Goal: Navigation & Orientation: Find specific page/section

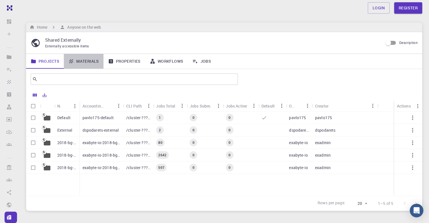
click at [90, 65] on link "Materials" at bounding box center [84, 61] width 40 height 15
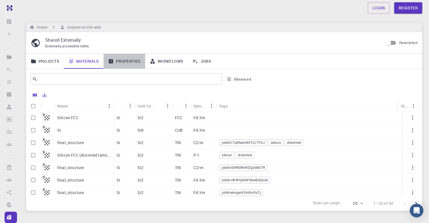
click at [125, 58] on link "Properties" at bounding box center [124, 61] width 42 height 15
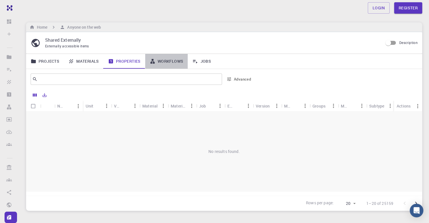
click at [157, 63] on link "Workflows" at bounding box center [166, 61] width 43 height 15
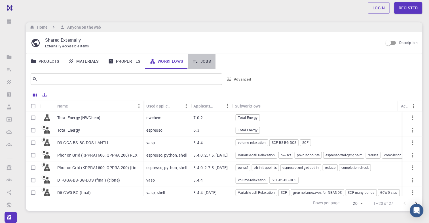
click at [205, 62] on link "Jobs" at bounding box center [202, 61] width 28 height 15
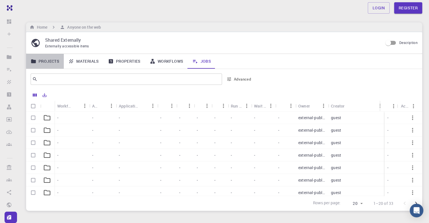
click at [47, 60] on link "Projects" at bounding box center [45, 61] width 38 height 15
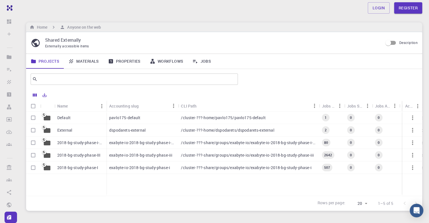
click at [129, 133] on div "dspodarets-external" at bounding box center [142, 130] width 72 height 12
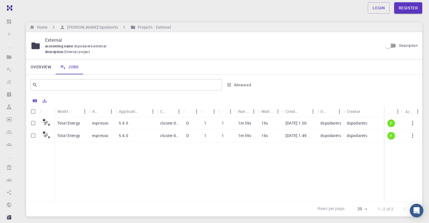
click at [205, 122] on p "1" at bounding box center [205, 123] width 2 height 6
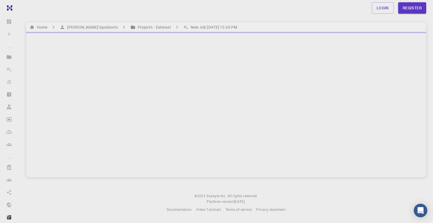
click at [205, 122] on div at bounding box center [226, 104] width 400 height 145
